Goal: Information Seeking & Learning: Learn about a topic

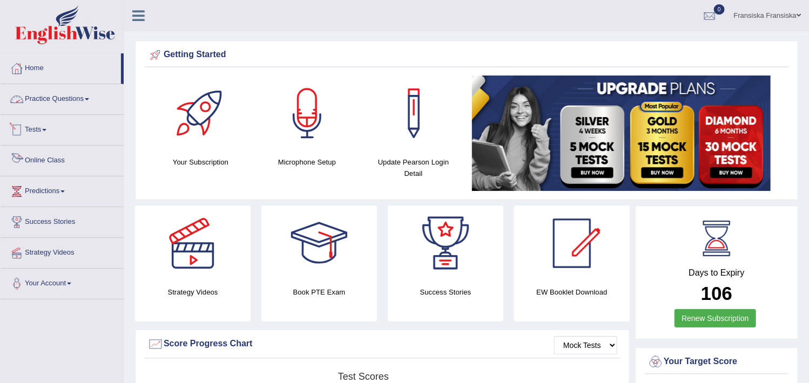
click at [49, 156] on link "Online Class" at bounding box center [62, 159] width 123 height 27
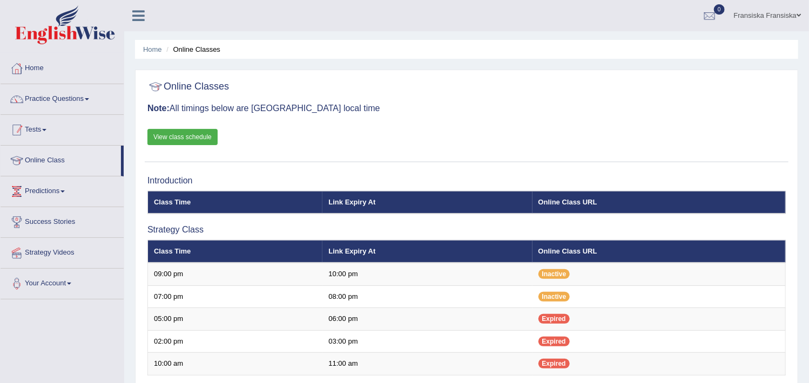
click at [54, 139] on link "Tests" at bounding box center [62, 128] width 123 height 27
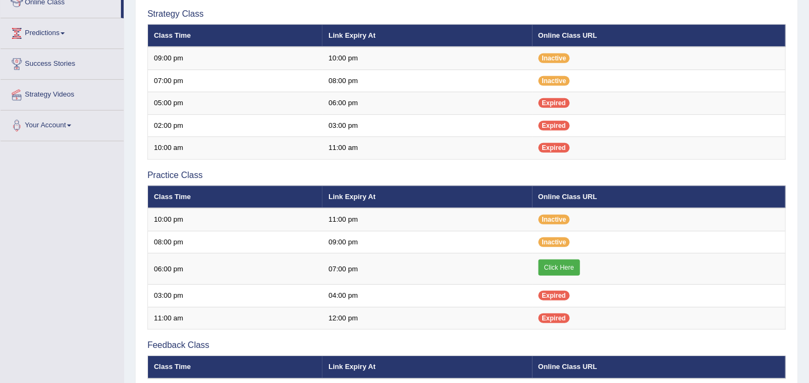
scroll to position [218, 0]
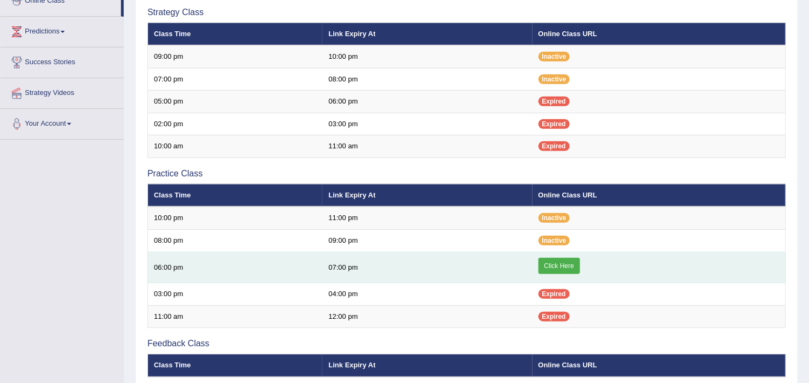
click at [561, 261] on link "Click Here" at bounding box center [559, 266] width 42 height 16
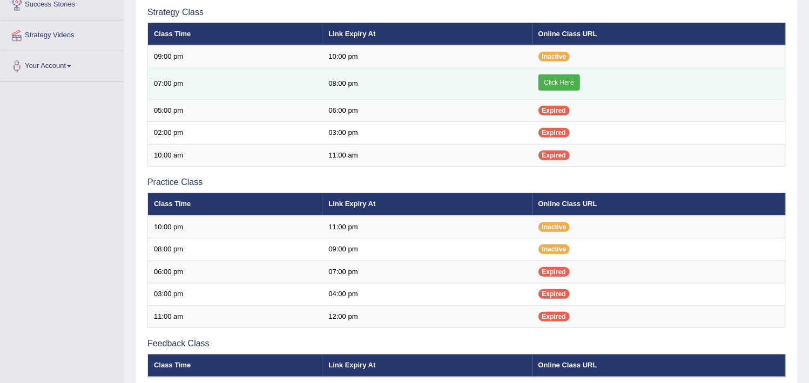
click at [570, 80] on link "Click Here" at bounding box center [559, 83] width 42 height 16
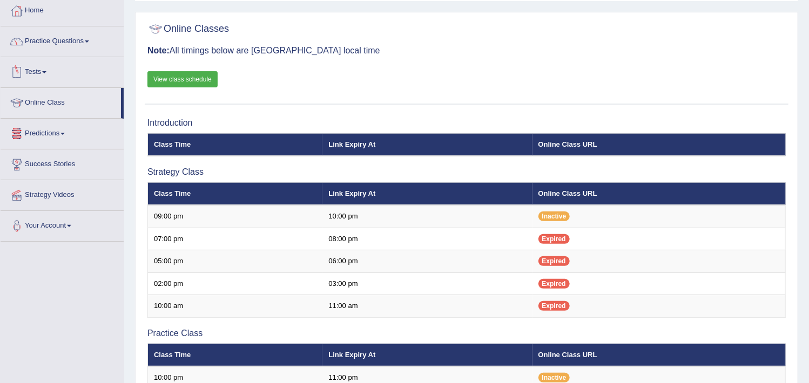
scroll to position [57, 0]
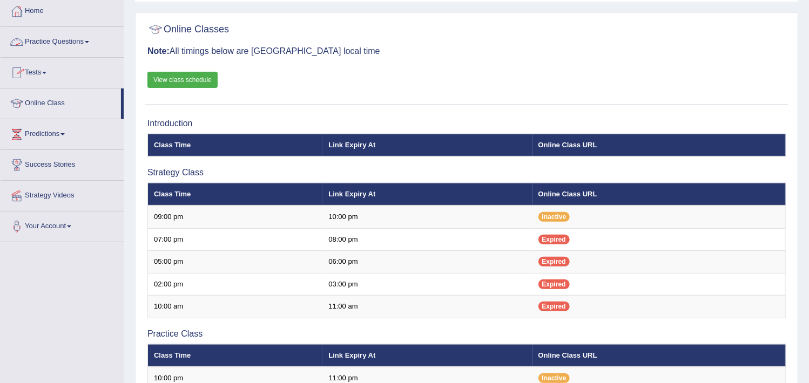
click at [60, 33] on link "Practice Questions" at bounding box center [62, 40] width 123 height 27
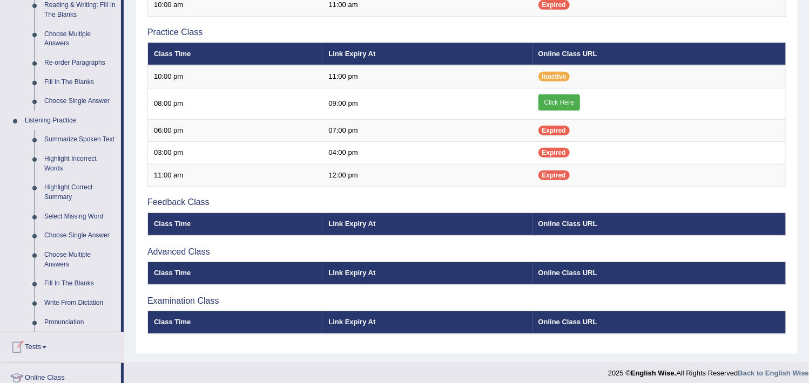
scroll to position [390, 0]
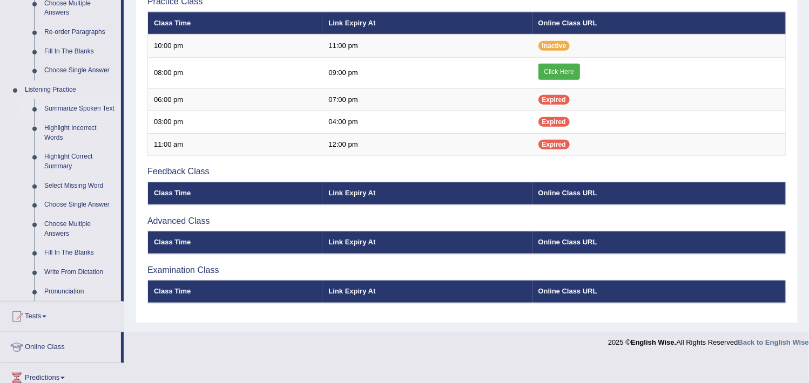
click at [83, 102] on link "Summarize Spoken Text" at bounding box center [80, 108] width 82 height 19
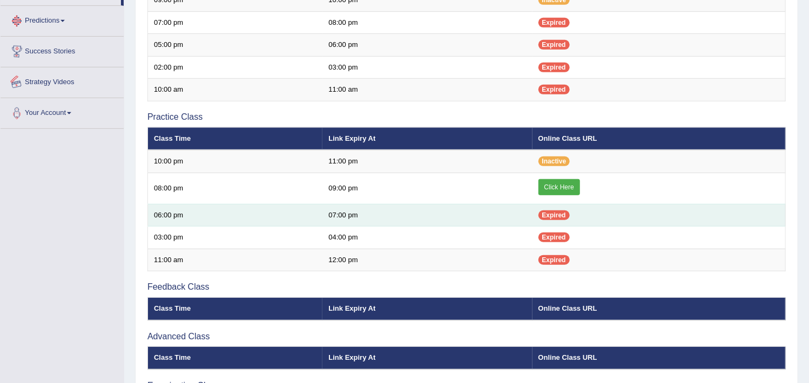
scroll to position [362, 0]
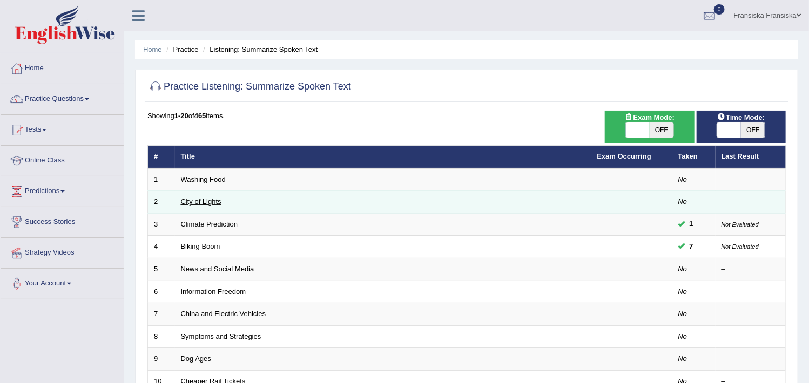
click at [201, 204] on link "City of Lights" at bounding box center [201, 202] width 41 height 8
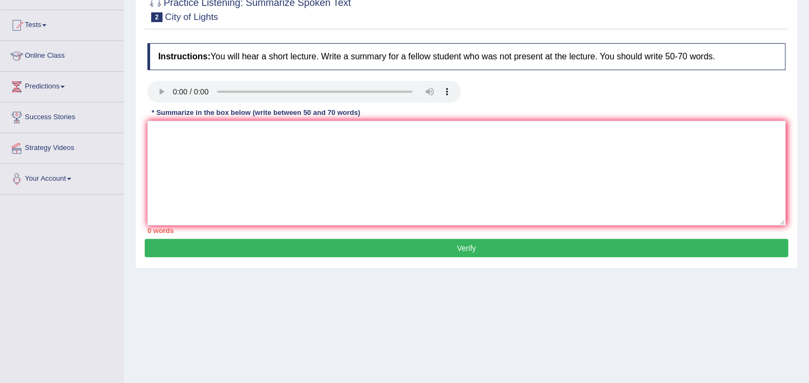
scroll to position [106, 0]
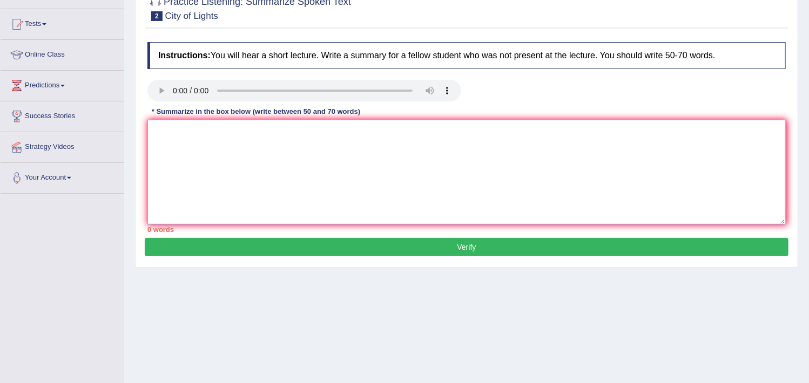
click at [240, 157] on textarea at bounding box center [466, 172] width 638 height 105
paste textarea "The speaker provided a comprehensive overview of festival food, highlighting a …"
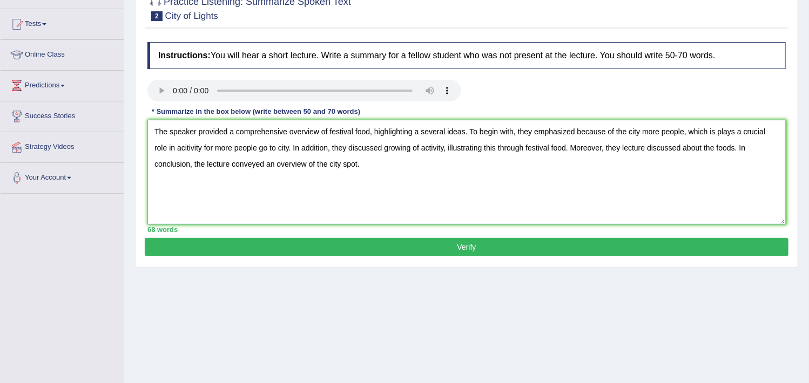
type textarea "The speaker provided a comprehensive overview of festival food, highlighting a …"
click at [285, 246] on button "Verify" at bounding box center [467, 247] width 644 height 18
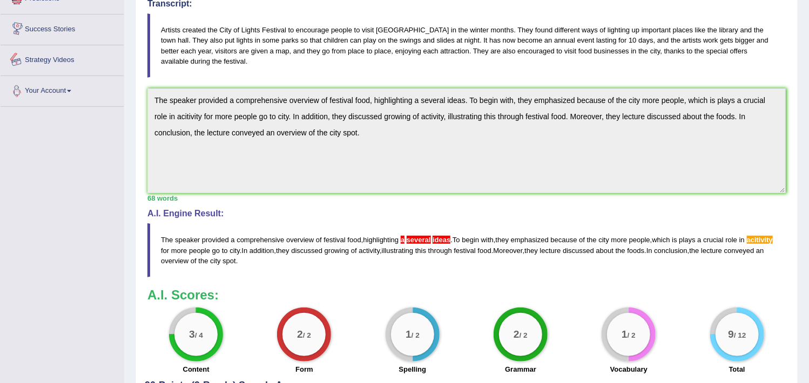
scroll to position [0, 0]
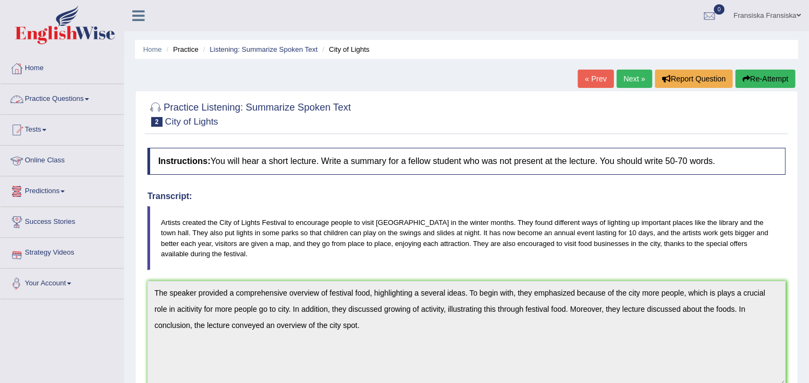
click at [45, 93] on link "Practice Questions" at bounding box center [62, 97] width 123 height 27
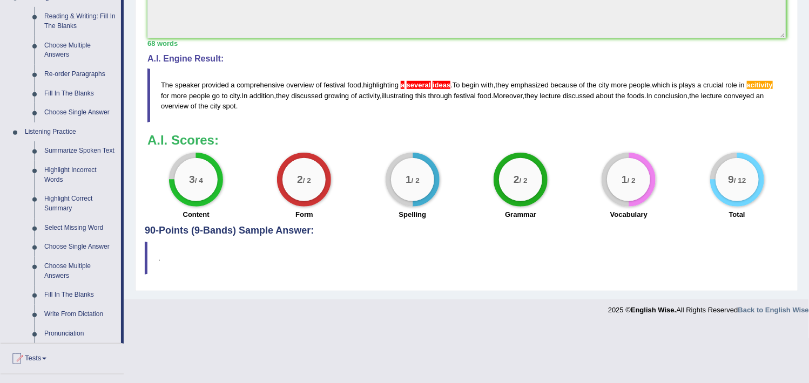
scroll to position [349, 0]
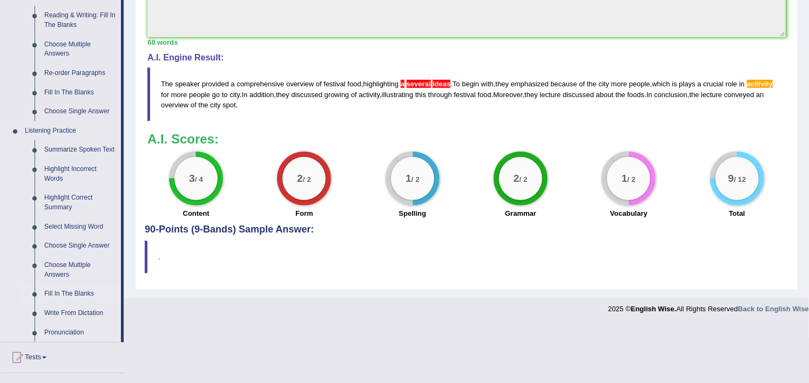
click at [84, 289] on link "Fill In The Blanks" at bounding box center [80, 294] width 82 height 19
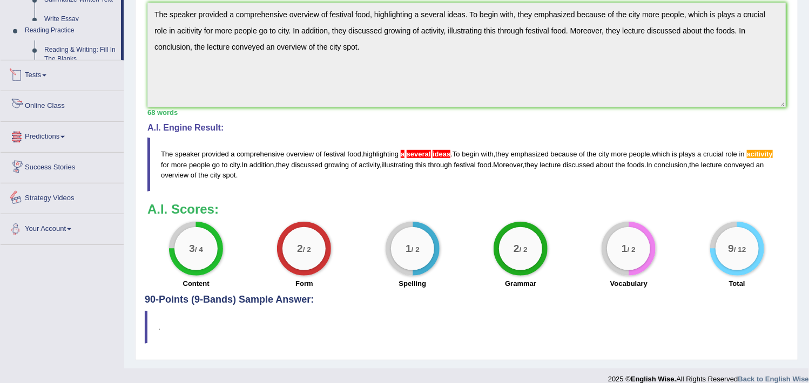
scroll to position [290, 0]
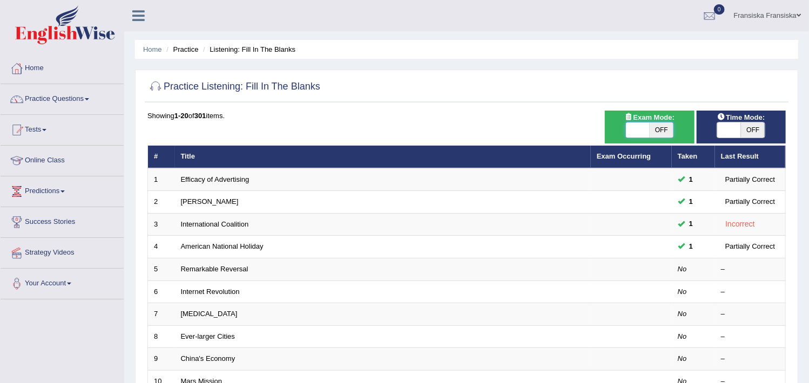
click at [638, 129] on span at bounding box center [638, 130] width 24 height 15
checkbox input "true"
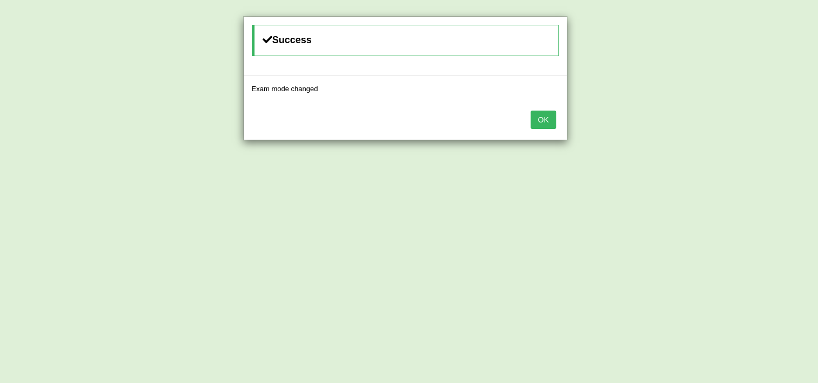
click at [541, 117] on button "OK" at bounding box center [542, 120] width 25 height 18
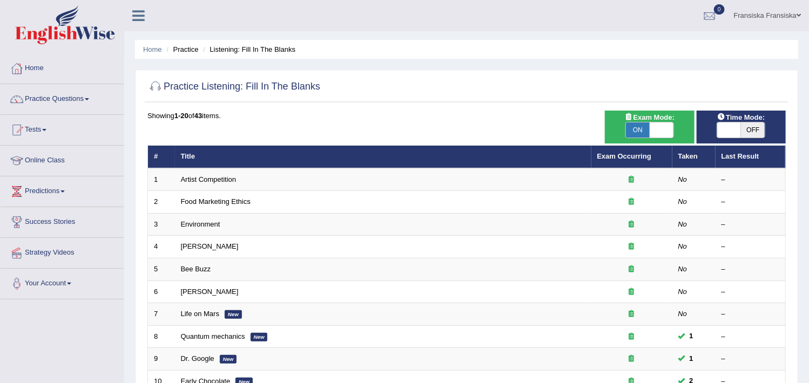
click at [746, 125] on span "OFF" at bounding box center [753, 130] width 24 height 15
checkbox input "true"
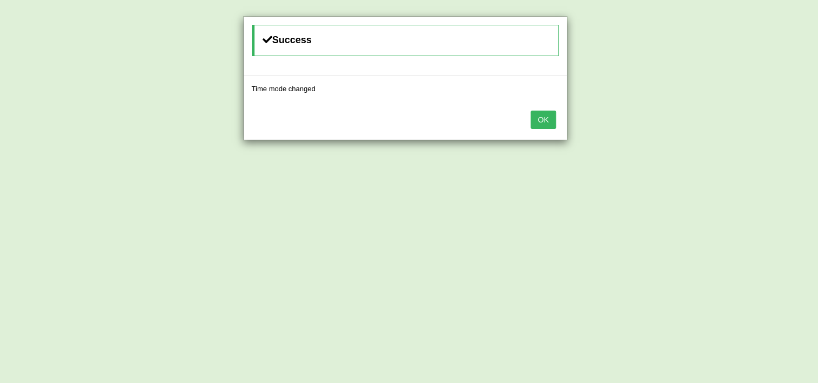
click at [548, 121] on button "OK" at bounding box center [542, 120] width 25 height 18
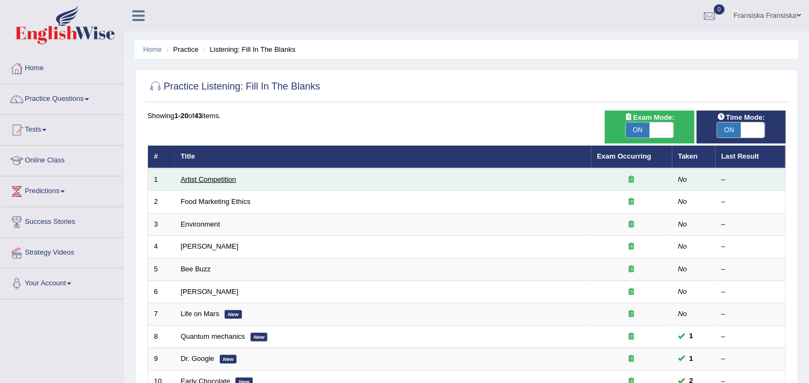
click at [191, 180] on link "Artist Competition" at bounding box center [209, 180] width 56 height 8
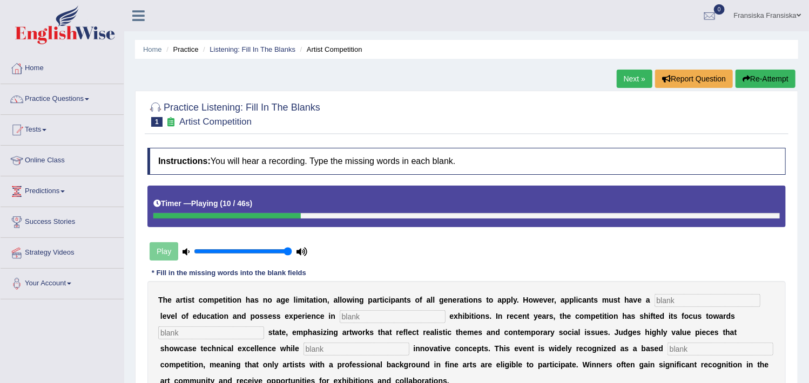
click at [780, 78] on button "Re-Attempt" at bounding box center [766, 79] width 60 height 18
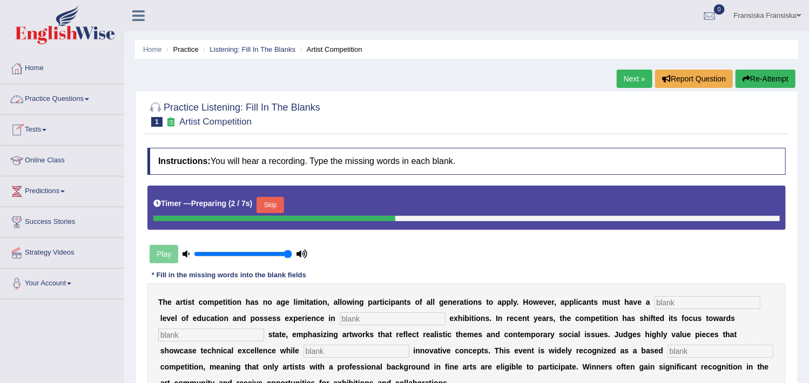
click at [32, 100] on link "Practice Questions" at bounding box center [62, 97] width 123 height 27
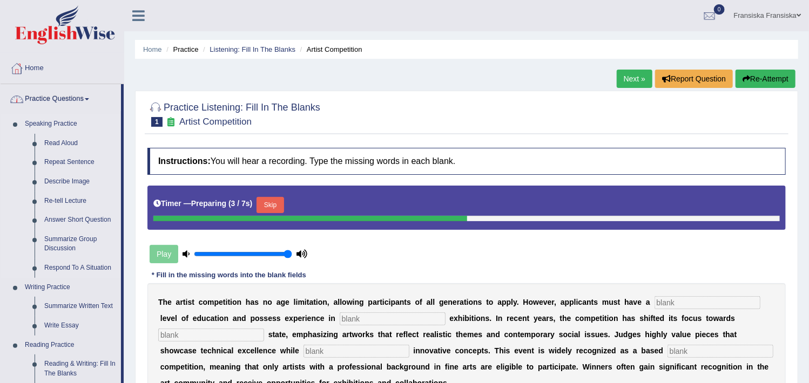
click at [41, 121] on link "Speaking Practice" at bounding box center [70, 123] width 101 height 19
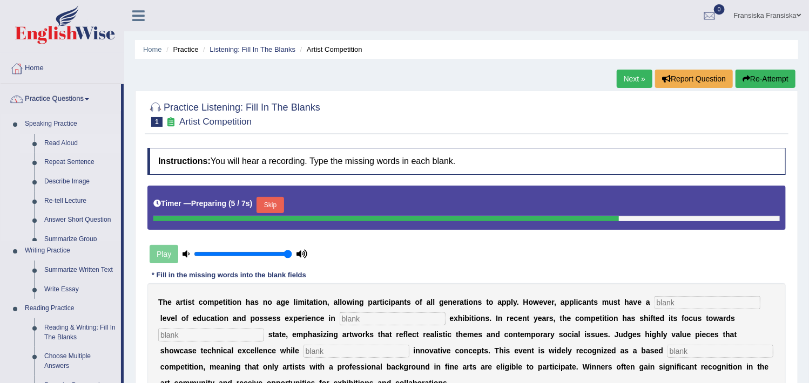
click at [58, 137] on link "Read Aloud" at bounding box center [80, 143] width 82 height 19
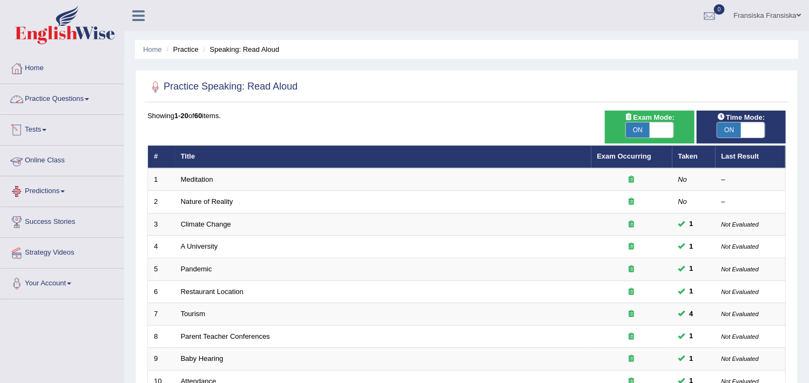
click at [61, 102] on link "Practice Questions" at bounding box center [62, 97] width 123 height 27
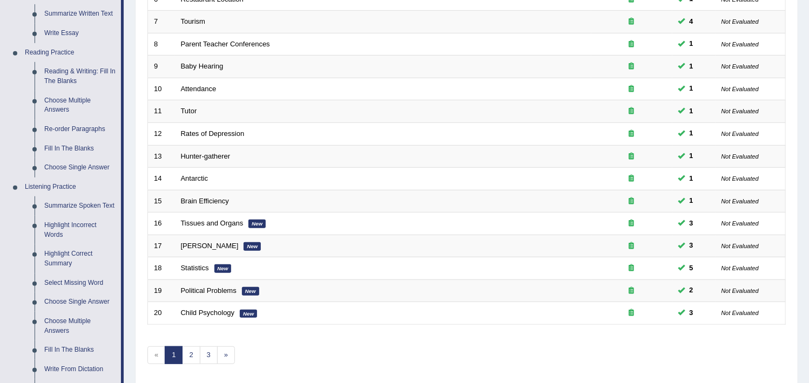
scroll to position [355, 0]
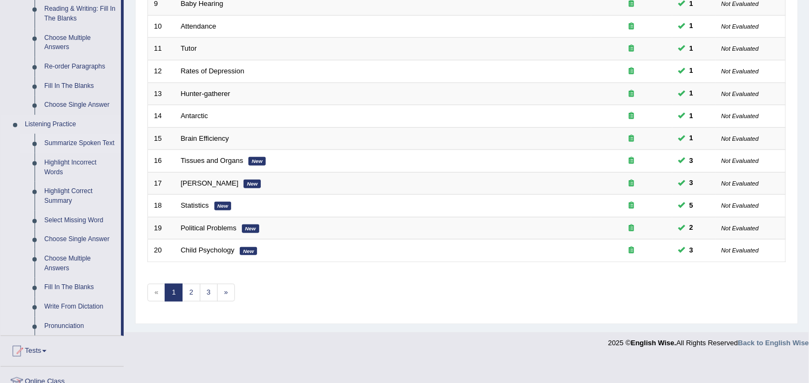
click at [91, 141] on link "Summarize Spoken Text" at bounding box center [80, 143] width 82 height 19
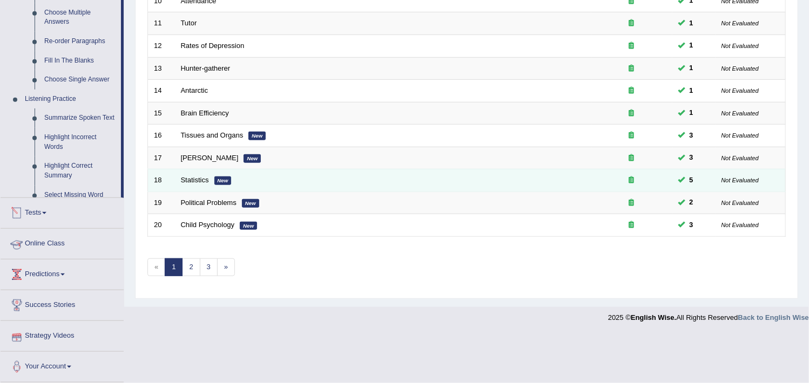
scroll to position [367, 0]
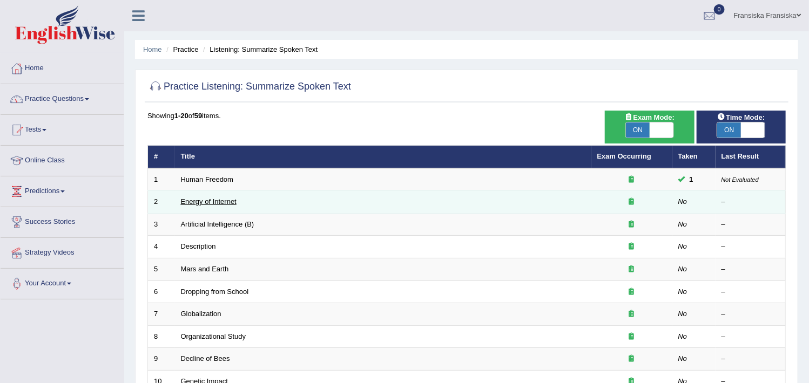
click at [208, 201] on link "Energy of Internet" at bounding box center [209, 202] width 56 height 8
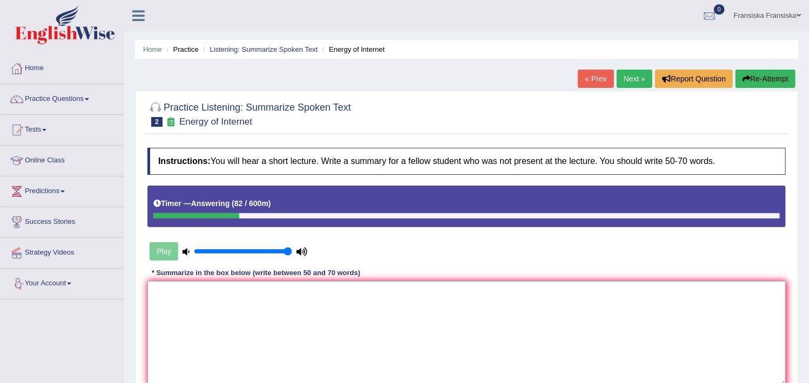
click at [233, 342] on textarea at bounding box center [466, 333] width 638 height 105
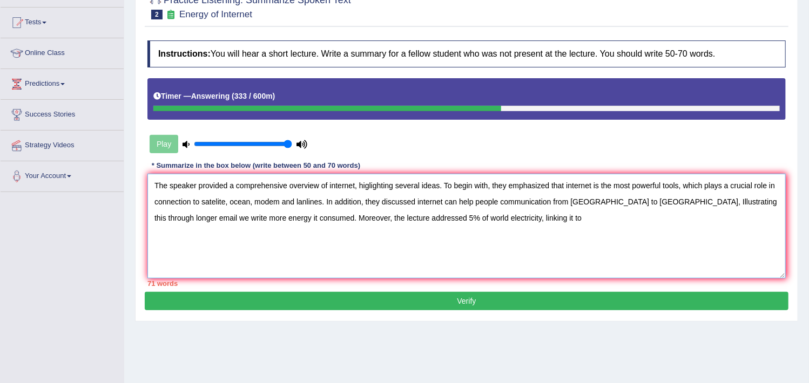
scroll to position [107, 0]
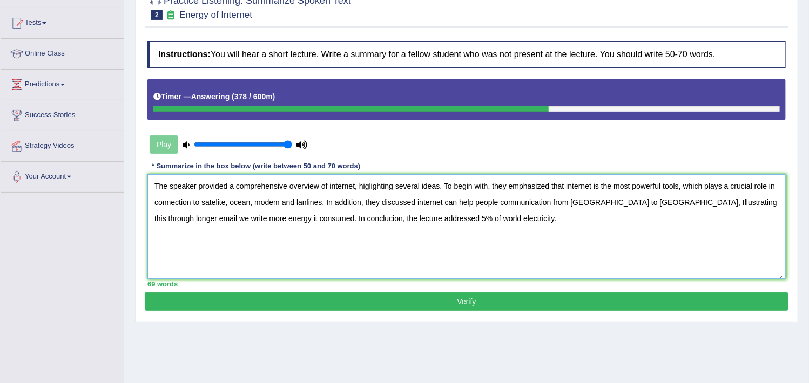
click at [382, 219] on textarea "The speaker provided a comprehensive overview of internet, higlighting several …" at bounding box center [466, 226] width 638 height 105
type textarea "The speaker provided a comprehensive overview of internet, higlighting several …"
click at [453, 303] on button "Verify" at bounding box center [467, 302] width 644 height 18
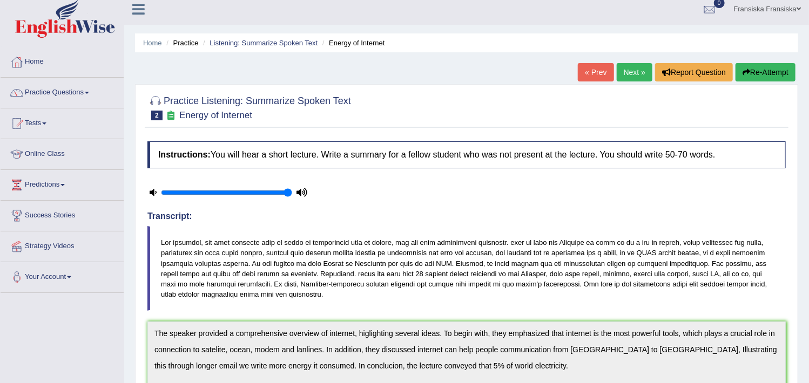
scroll to position [0, 0]
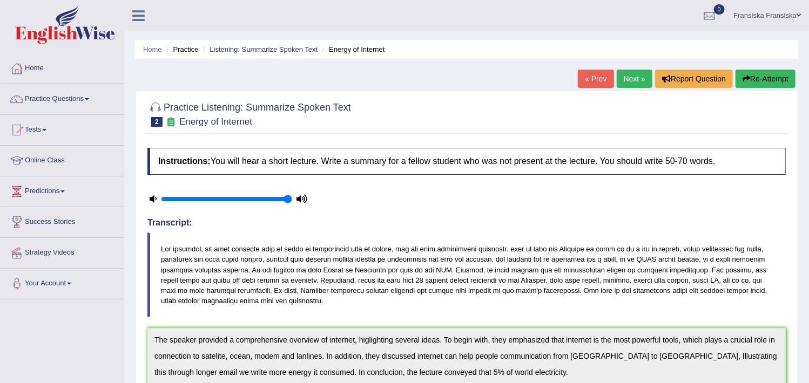
click at [629, 83] on link "Next »" at bounding box center [635, 79] width 36 height 18
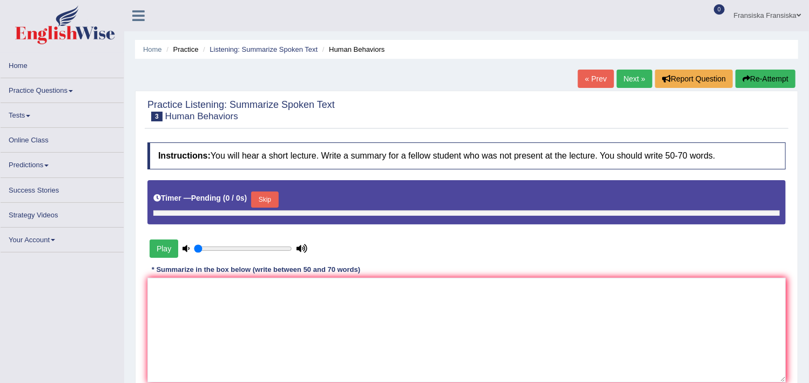
type input "1"
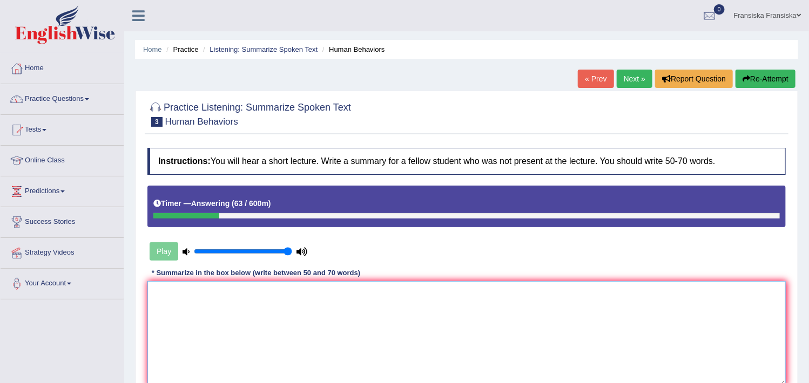
click at [516, 338] on textarea at bounding box center [466, 333] width 638 height 105
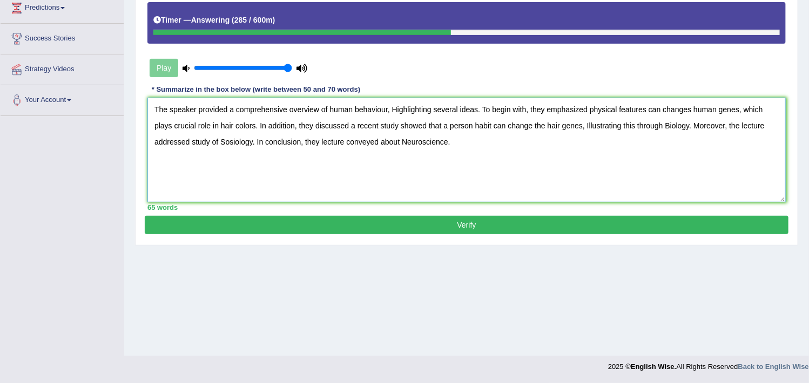
scroll to position [184, 0]
type textarea "The speaker provided a comprehensive overview of human behaviour, Highlighting …"
click at [405, 216] on button "Verify" at bounding box center [467, 225] width 644 height 18
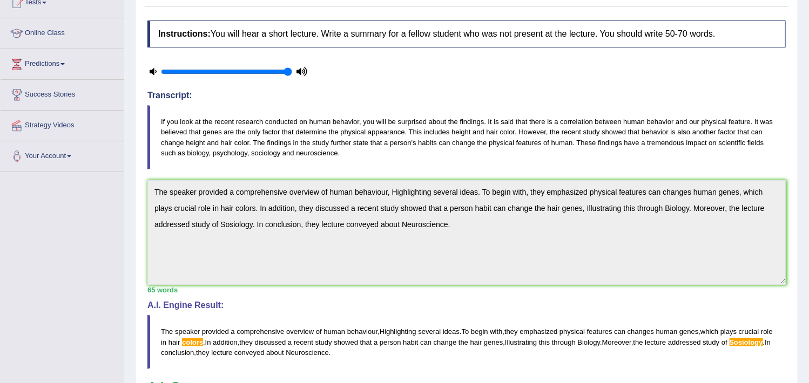
scroll to position [0, 0]
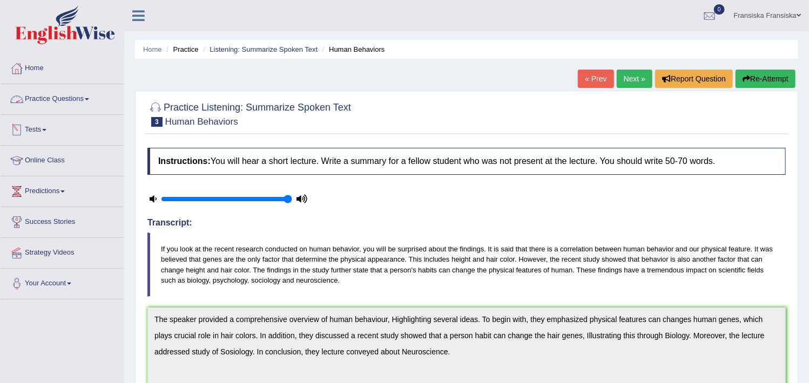
click at [82, 99] on link "Practice Questions" at bounding box center [62, 97] width 123 height 27
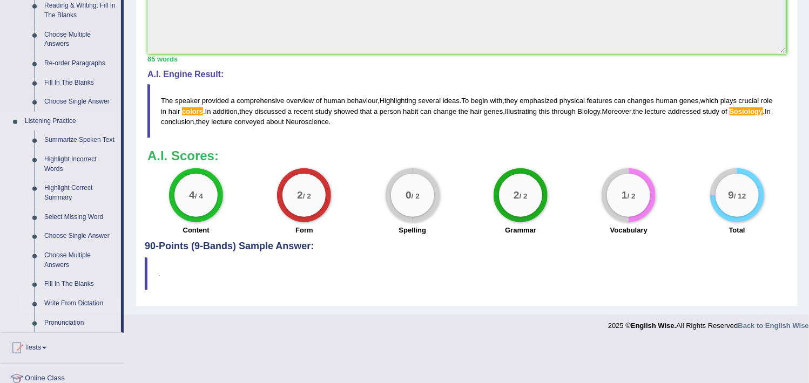
scroll to position [360, 0]
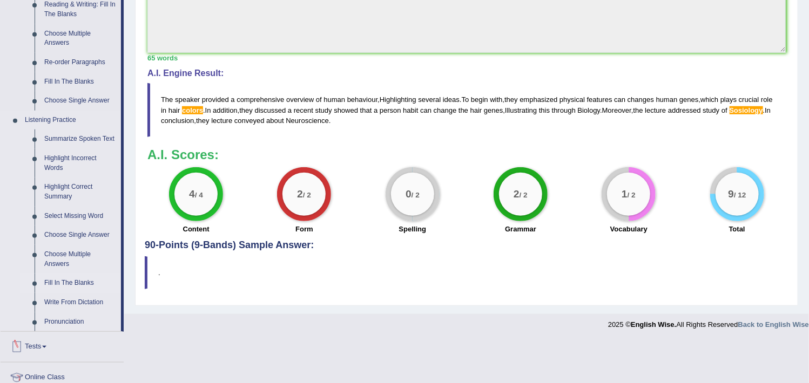
click at [72, 284] on link "Fill In The Blanks" at bounding box center [80, 283] width 82 height 19
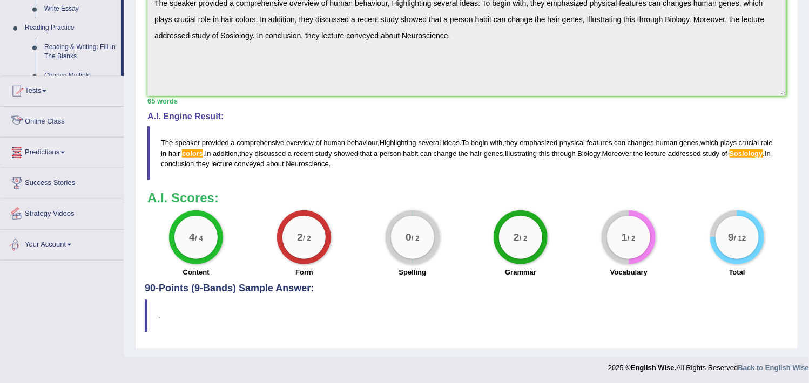
scroll to position [492, 0]
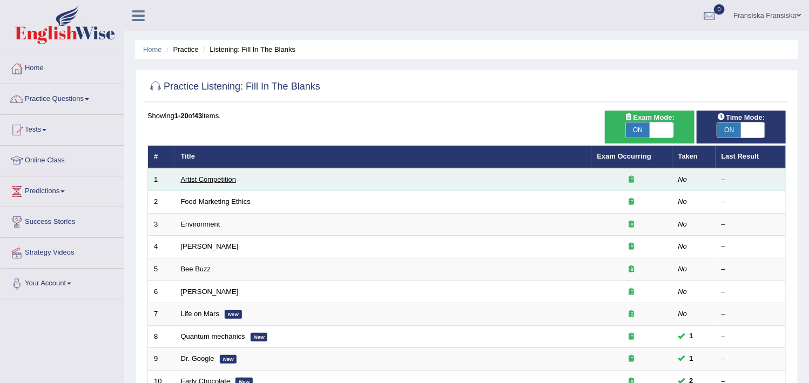
click at [205, 178] on link "Artist Competition" at bounding box center [209, 180] width 56 height 8
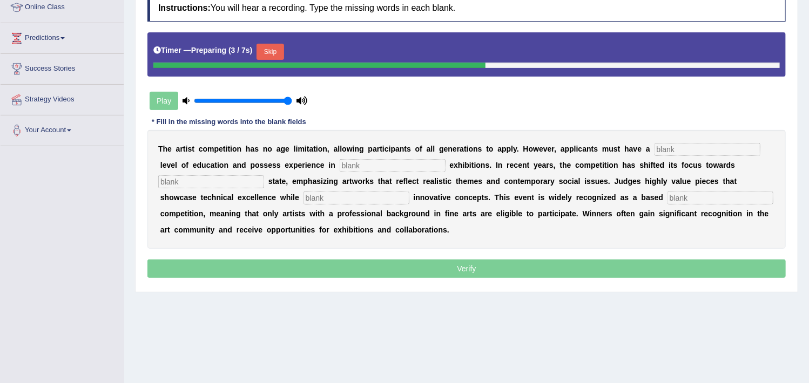
scroll to position [154, 0]
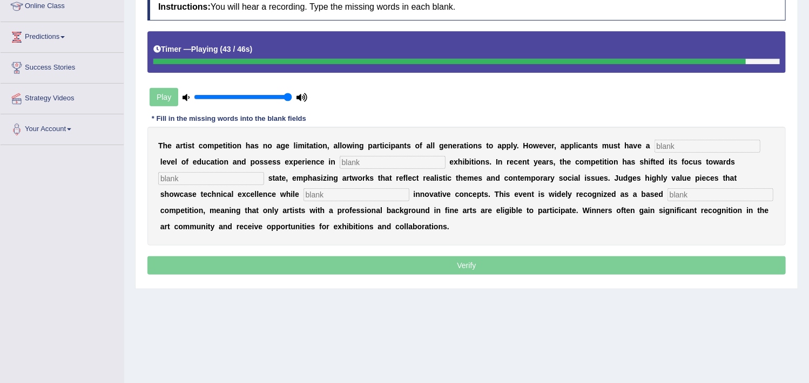
click at [675, 145] on input "text" at bounding box center [708, 146] width 106 height 13
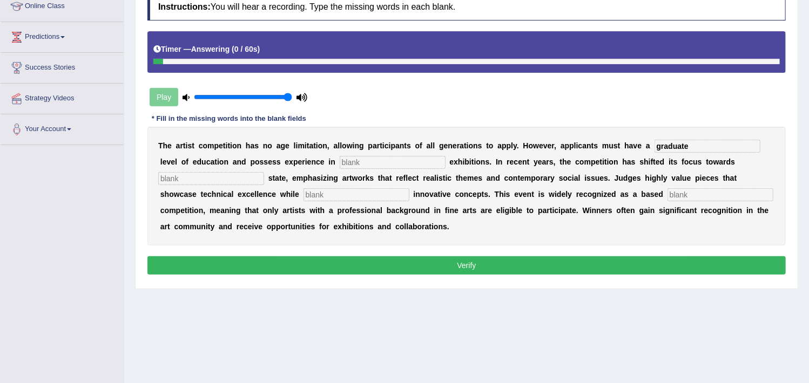
type input "graduate"
type input "sclupture"
type input "real"
type input "x"
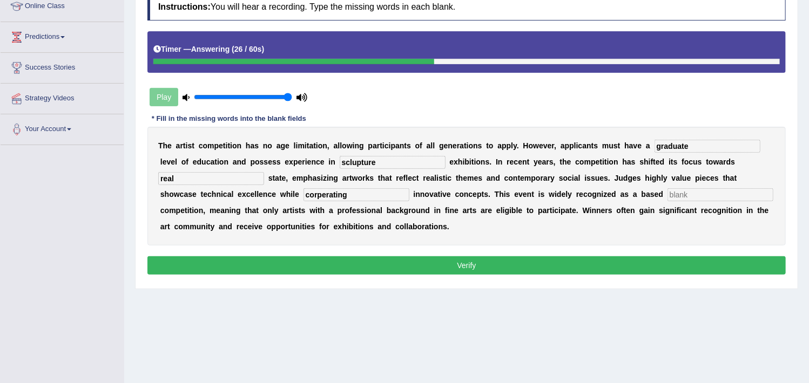
type input "corperating"
type input "profession"
click at [501, 257] on button "Verify" at bounding box center [466, 266] width 638 height 18
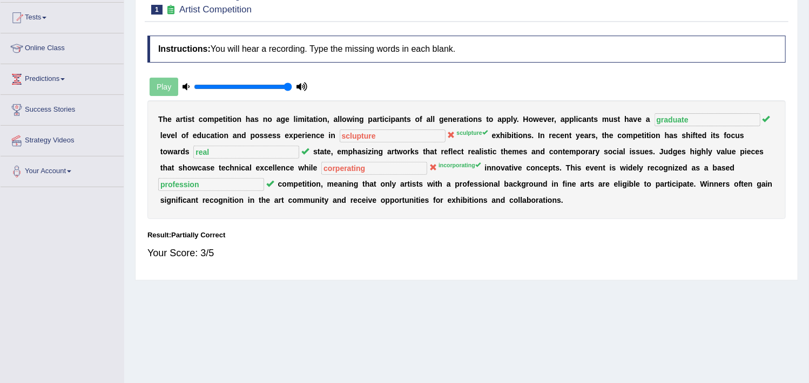
scroll to position [0, 0]
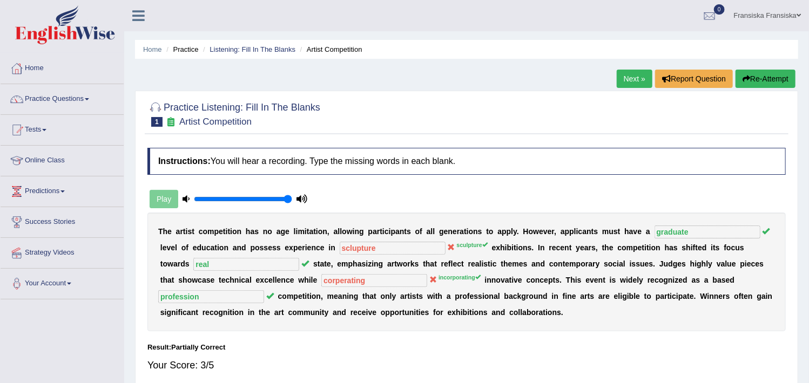
click at [617, 73] on link "Next »" at bounding box center [635, 79] width 36 height 18
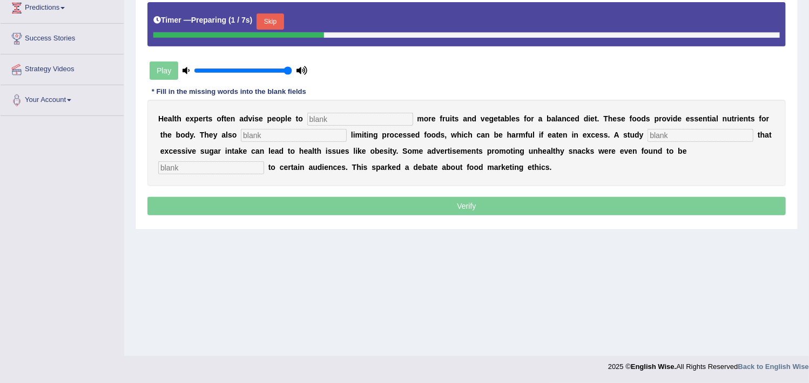
scroll to position [183, 0]
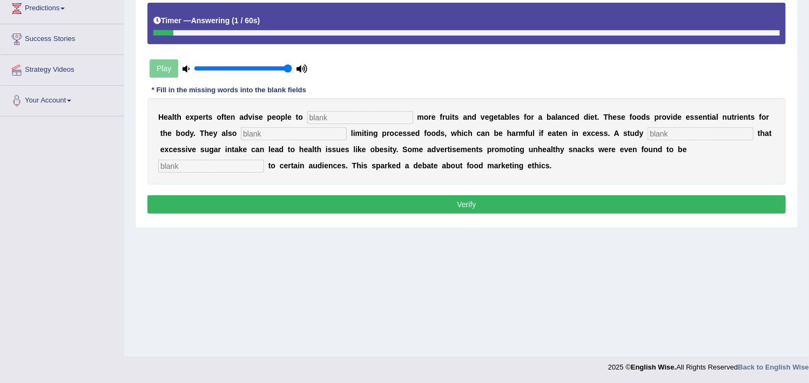
click at [343, 106] on div "H e a l t h e x p e r t s o f t e n a d v i s e p e o p l e t o m o r e f r u i…" at bounding box center [466, 141] width 638 height 86
click at [350, 113] on input "text" at bounding box center [360, 117] width 106 height 13
type input "consume"
type input "recommended"
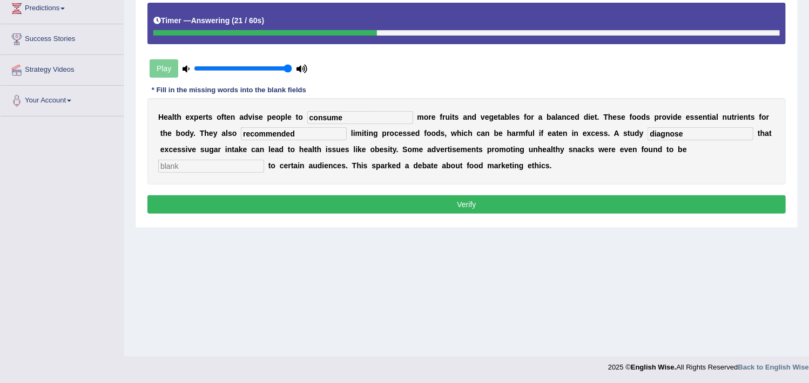
type input "diagnose"
type input "offensive"
click at [403, 201] on button "Verify" at bounding box center [466, 205] width 638 height 18
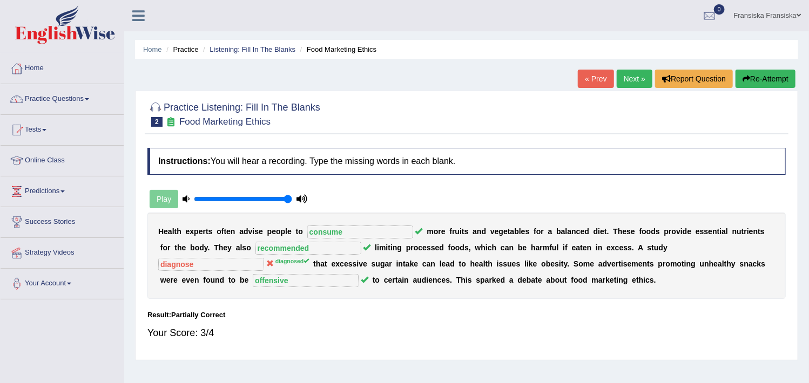
scroll to position [0, 0]
click at [633, 75] on link "Next »" at bounding box center [635, 79] width 36 height 18
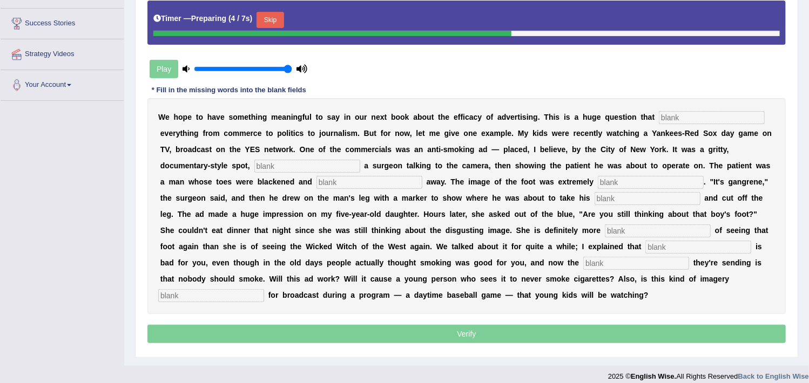
scroll to position [202, 0]
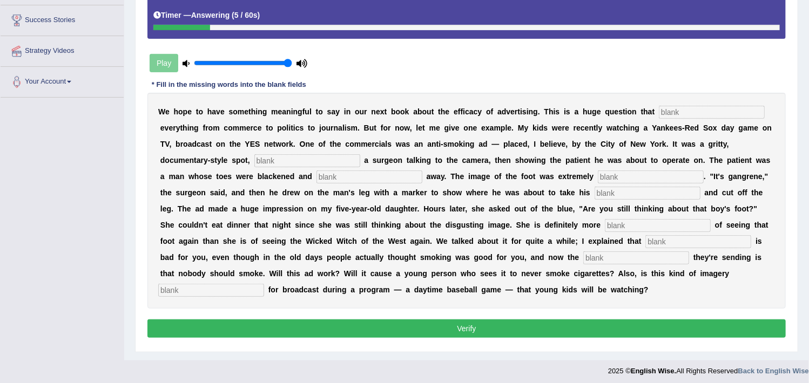
click at [722, 106] on input "text" at bounding box center [712, 112] width 106 height 13
type input "impacts"
type input "rottend"
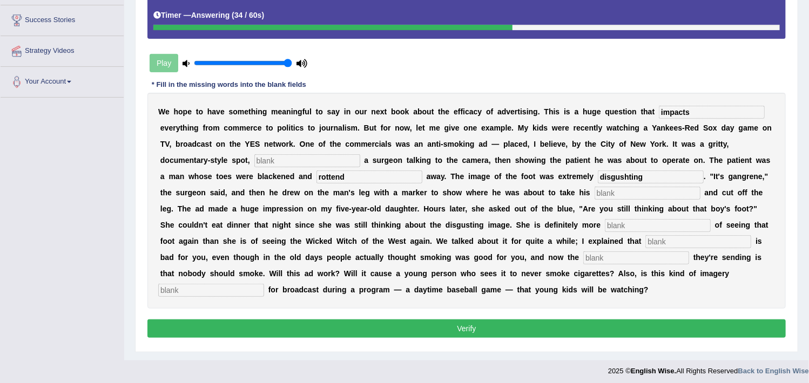
type input "disgushting"
type input "hacksaw"
type input "scared"
type input "smoking"
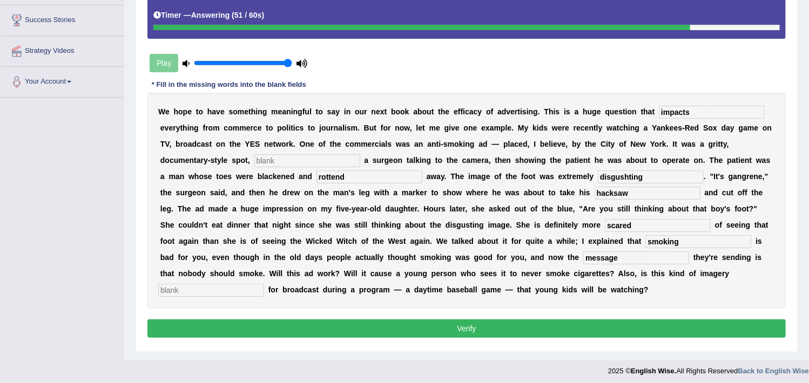
type input "message"
type input "appropriate"
click at [333, 154] on input "text" at bounding box center [307, 160] width 106 height 13
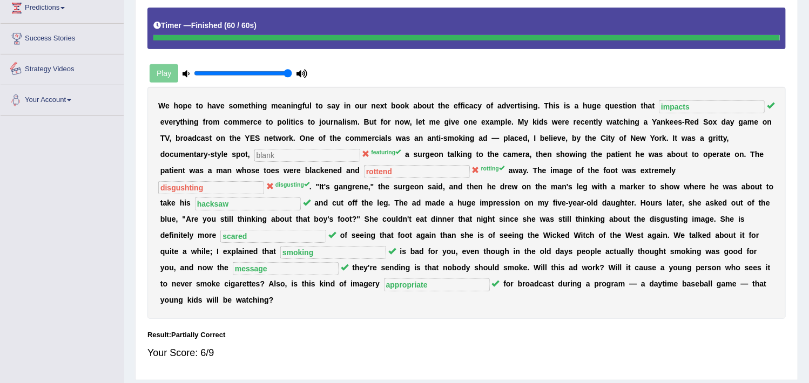
scroll to position [86, 0]
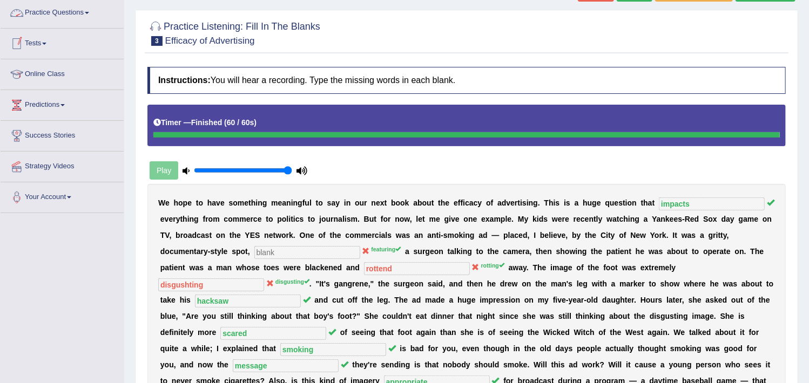
click at [91, 9] on link "Practice Questions" at bounding box center [62, 11] width 123 height 27
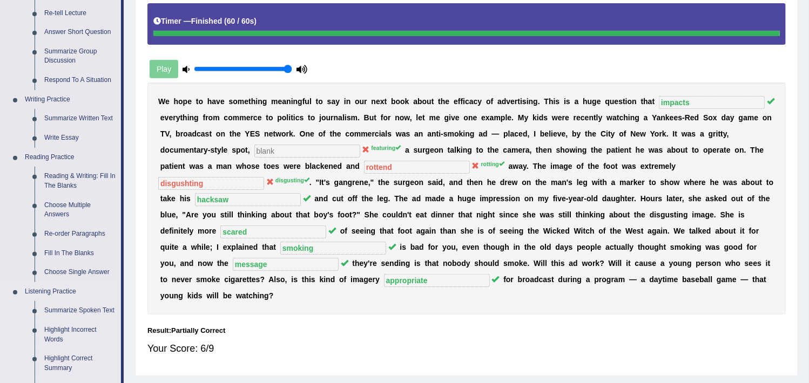
scroll to position [0, 0]
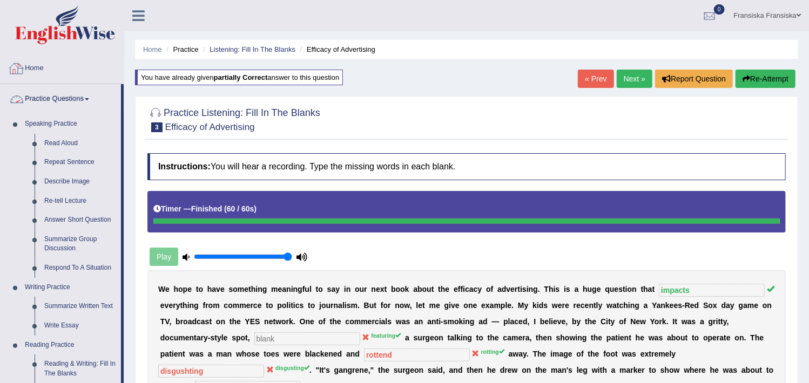
click at [75, 102] on link "Practice Questions" at bounding box center [61, 97] width 120 height 27
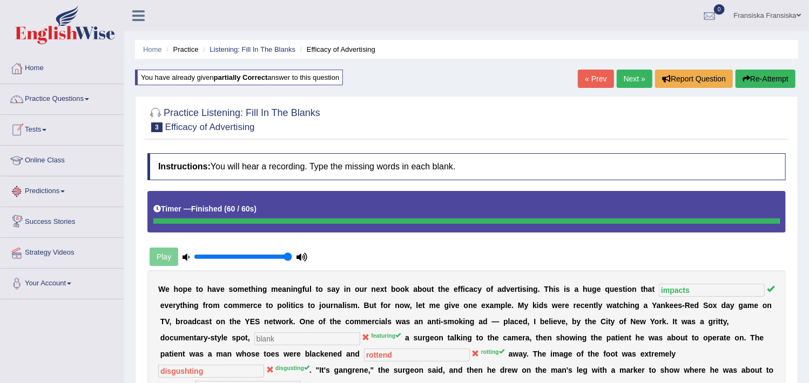
click at [50, 162] on link "Online Class" at bounding box center [62, 159] width 123 height 27
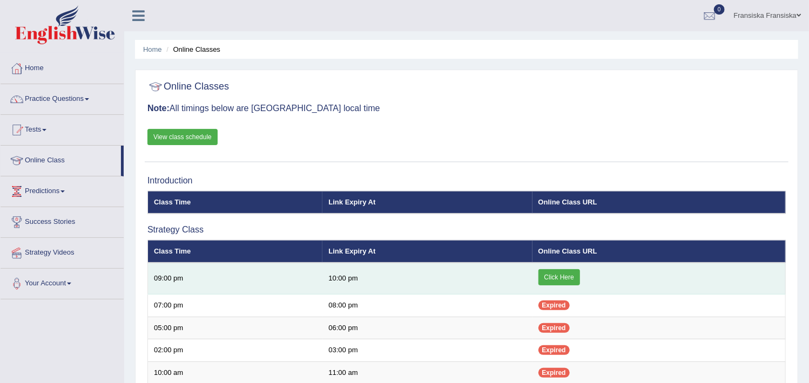
click at [579, 280] on link "Click Here" at bounding box center [559, 277] width 42 height 16
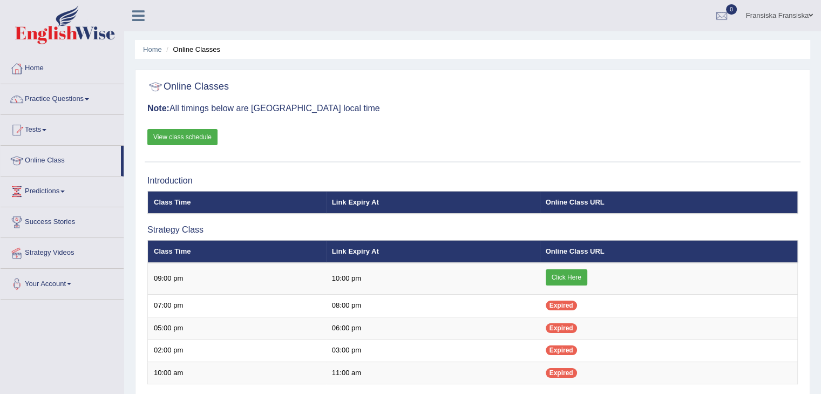
click at [54, 104] on link "Practice Questions" at bounding box center [62, 97] width 123 height 27
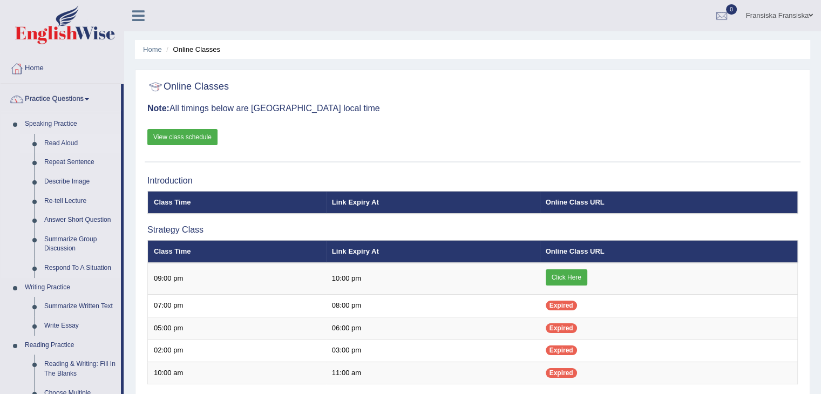
click at [61, 143] on link "Read Aloud" at bounding box center [80, 143] width 82 height 19
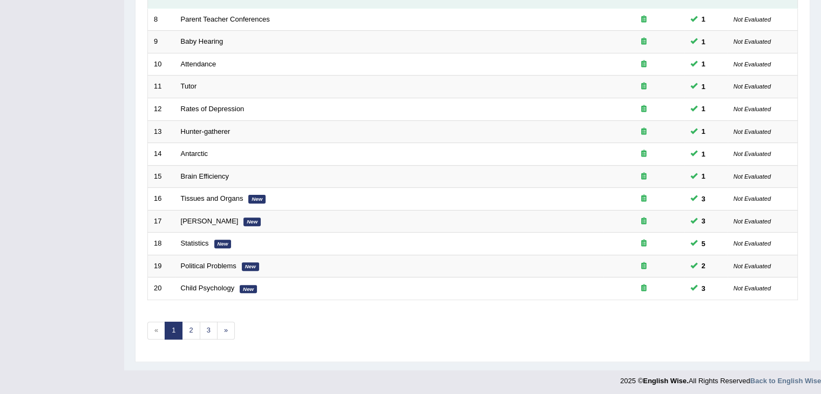
scroll to position [318, 0]
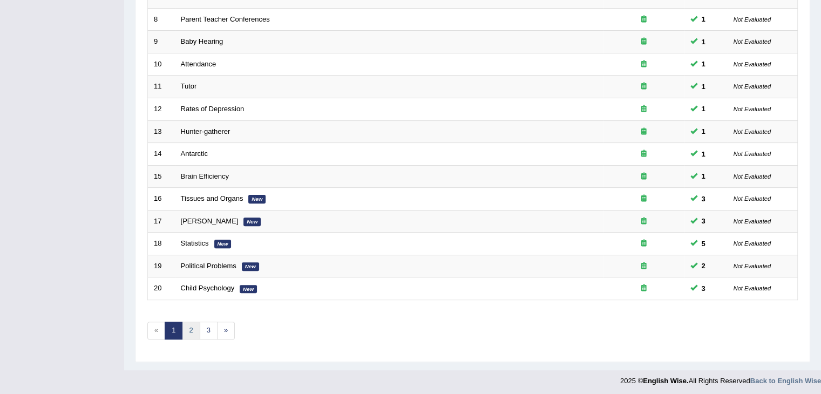
click at [193, 323] on link "2" at bounding box center [191, 331] width 18 height 18
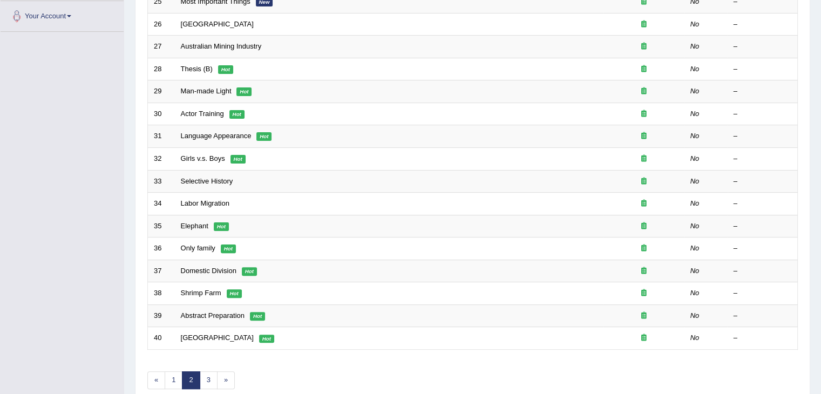
scroll to position [268, 0]
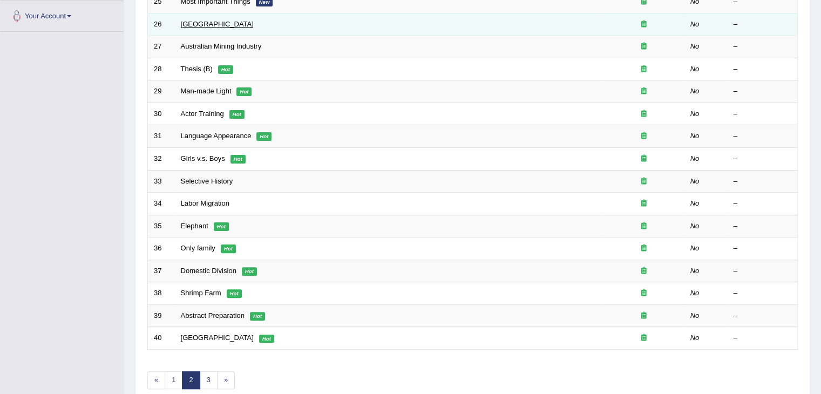
click at [208, 24] on link "[GEOGRAPHIC_DATA]" at bounding box center [217, 24] width 73 height 8
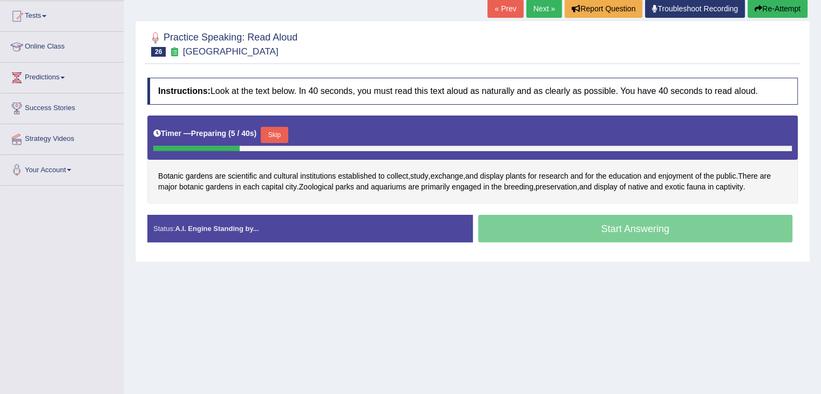
scroll to position [112, 0]
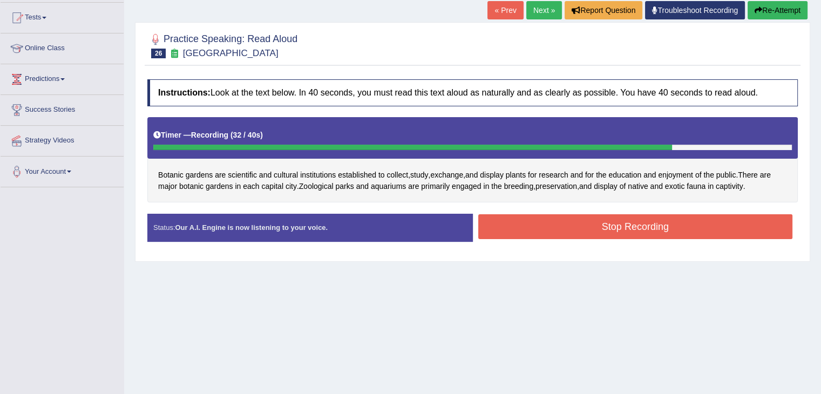
click at [509, 220] on button "Stop Recording" at bounding box center [635, 226] width 315 height 25
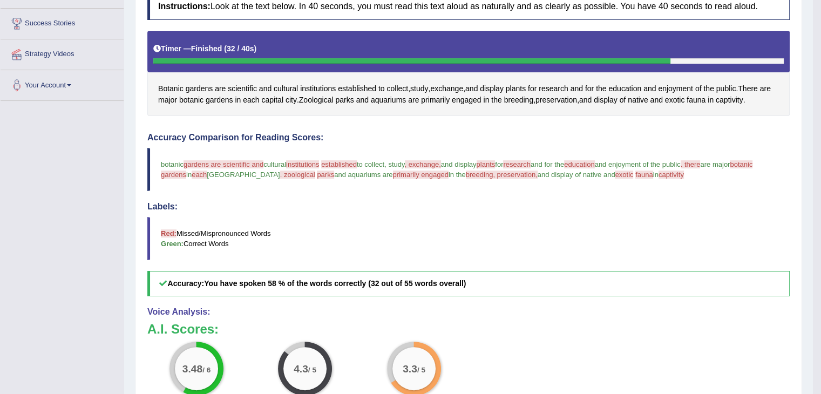
scroll to position [199, 0]
click at [590, 318] on div "Voice Analysis: A.I. Scores: 3.48 / 6 Content 4.3 / 5 Oral fluency 3.3 / 5 Pron…" at bounding box center [468, 381] width 643 height 149
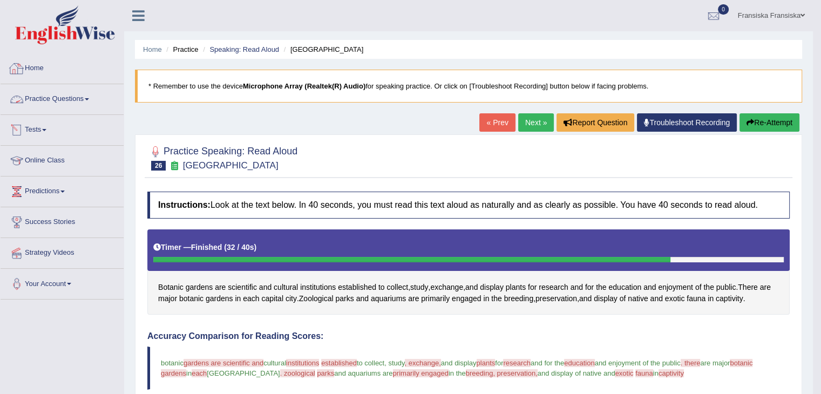
click at [32, 66] on link "Home" at bounding box center [62, 66] width 123 height 27
